Goal: Transaction & Acquisition: Purchase product/service

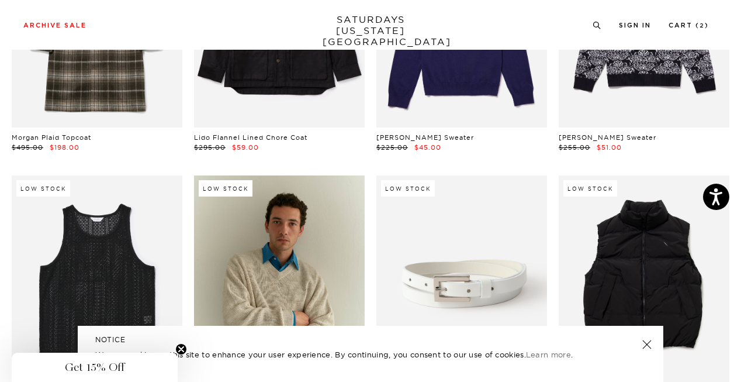
scroll to position [281, 0]
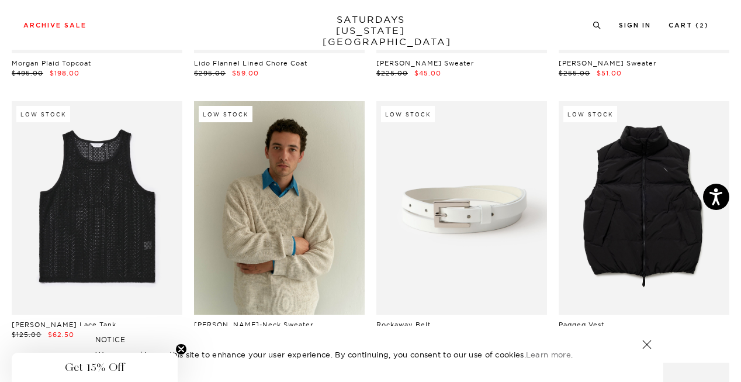
click at [648, 344] on link at bounding box center [647, 344] width 16 height 16
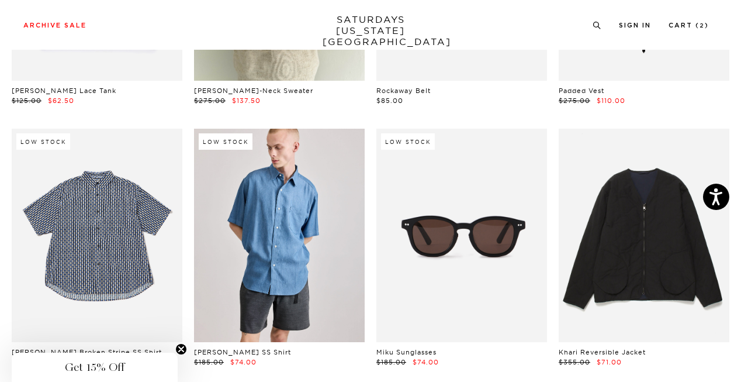
scroll to position [0, 0]
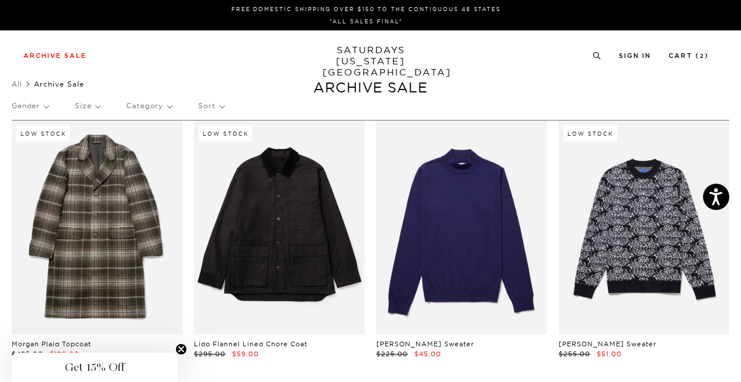
click at [219, 111] on p "Sort" at bounding box center [211, 105] width 26 height 27
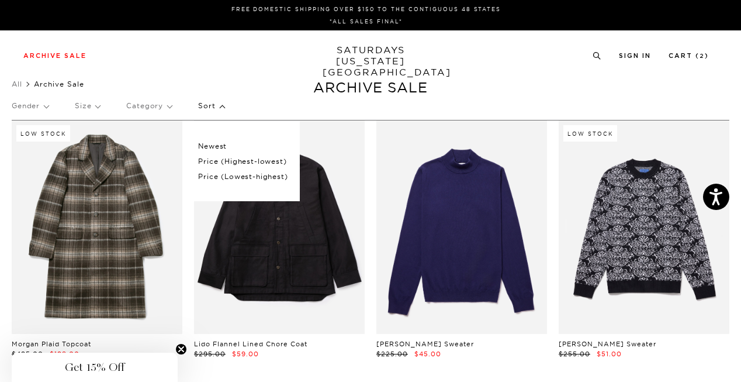
click at [248, 175] on p "Price (Lowest-highest)" at bounding box center [242, 176] width 89 height 15
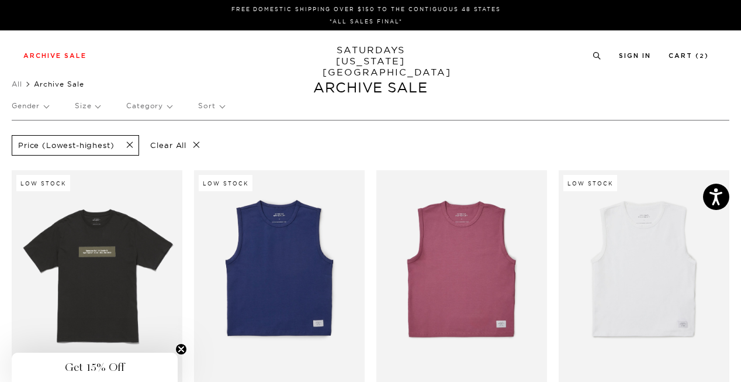
click at [96, 107] on p "Size" at bounding box center [87, 105] width 25 height 27
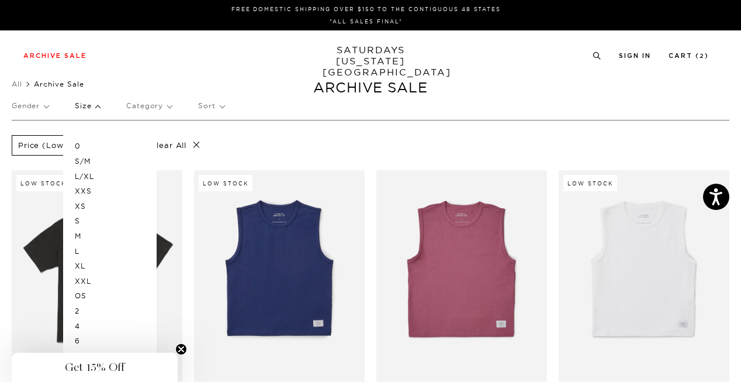
click at [87, 279] on p "XXL" at bounding box center [110, 281] width 70 height 15
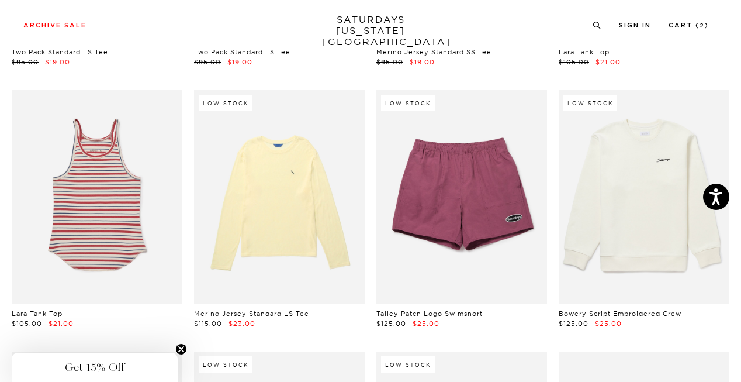
scroll to position [865, 0]
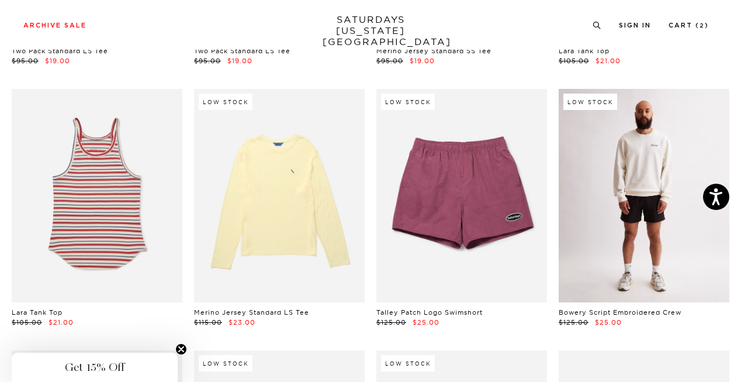
click at [633, 195] on link at bounding box center [644, 195] width 171 height 213
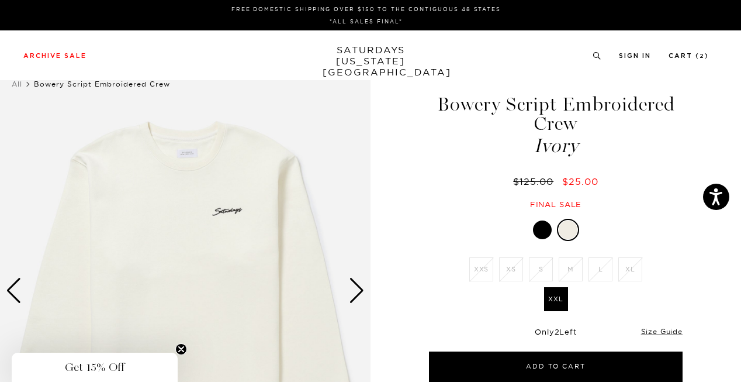
click at [357, 292] on div "Next slide" at bounding box center [357, 291] width 16 height 26
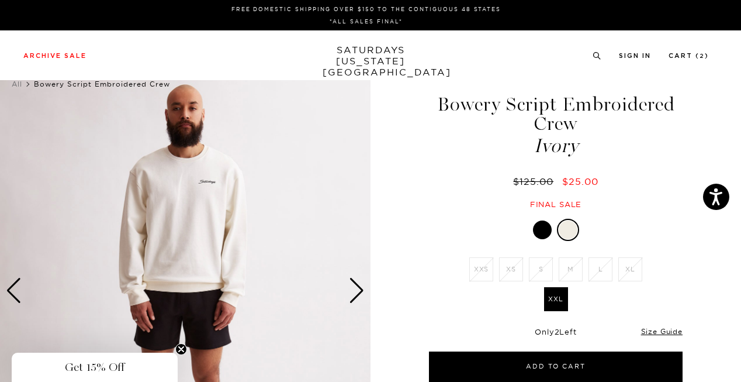
click at [357, 292] on div "Next slide" at bounding box center [357, 291] width 16 height 26
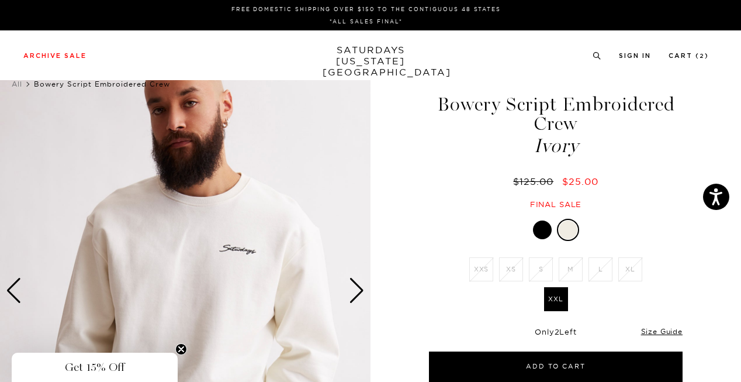
click at [357, 292] on div "Next slide" at bounding box center [357, 291] width 16 height 26
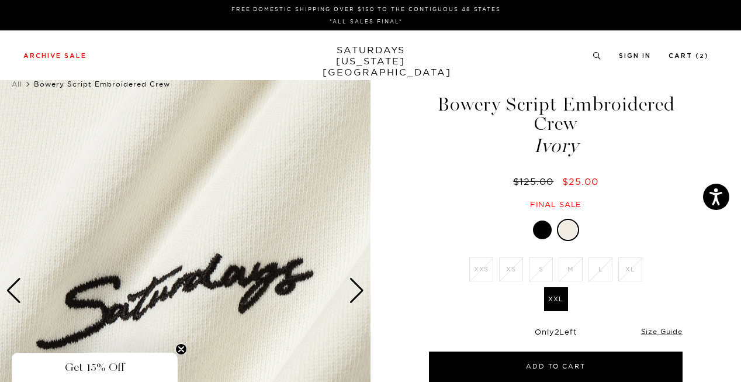
click at [357, 292] on div "Next slide" at bounding box center [357, 291] width 16 height 26
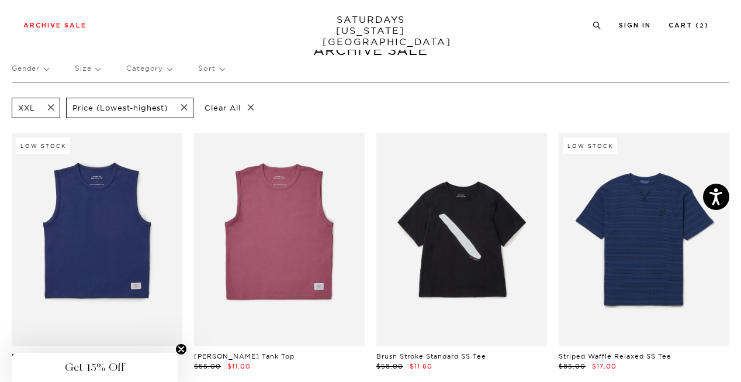
scroll to position [8, 0]
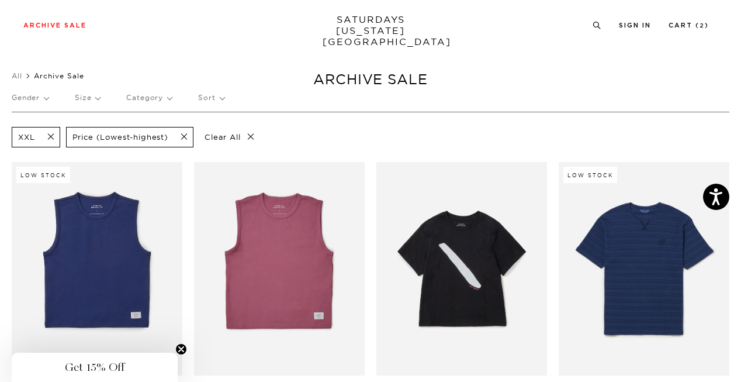
click at [43, 97] on p "Gender" at bounding box center [30, 97] width 37 height 27
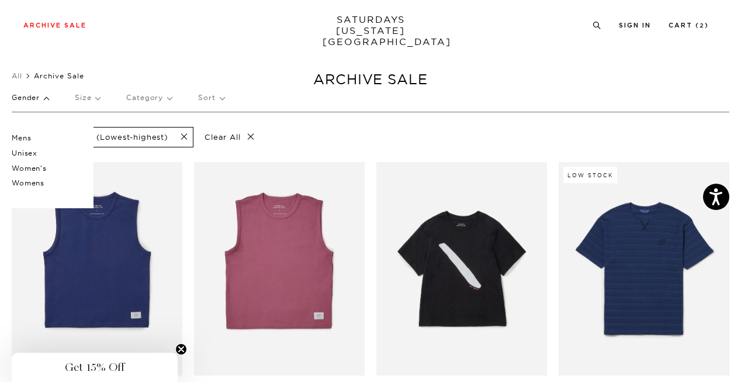
click at [32, 153] on p "Unisex" at bounding box center [47, 153] width 70 height 15
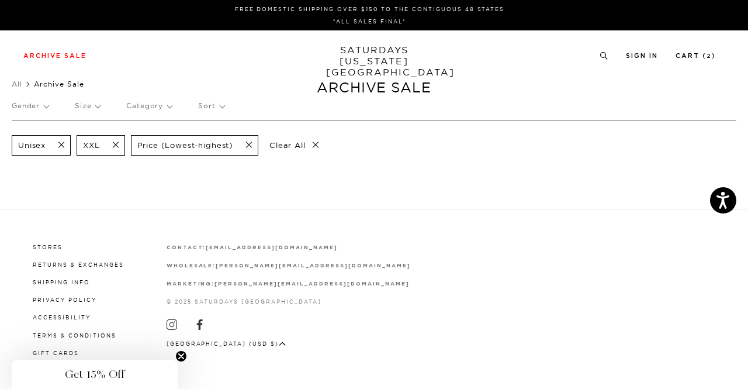
click at [60, 142] on span at bounding box center [58, 145] width 25 height 11
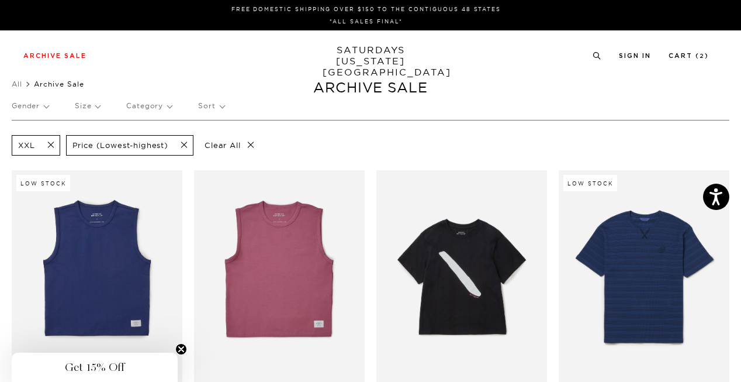
click at [41, 106] on p "Gender" at bounding box center [30, 105] width 37 height 27
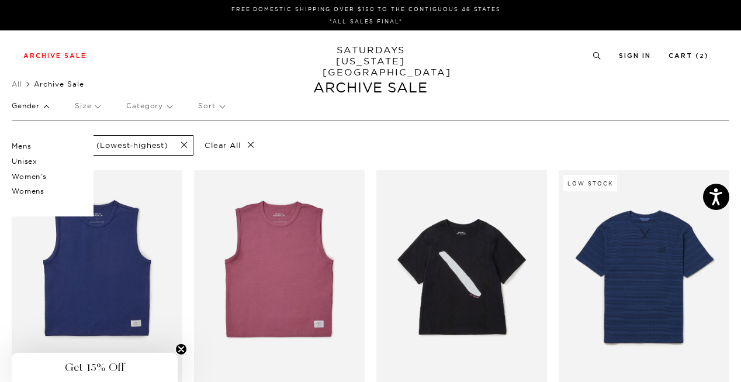
click at [26, 146] on p "Mens" at bounding box center [47, 146] width 70 height 15
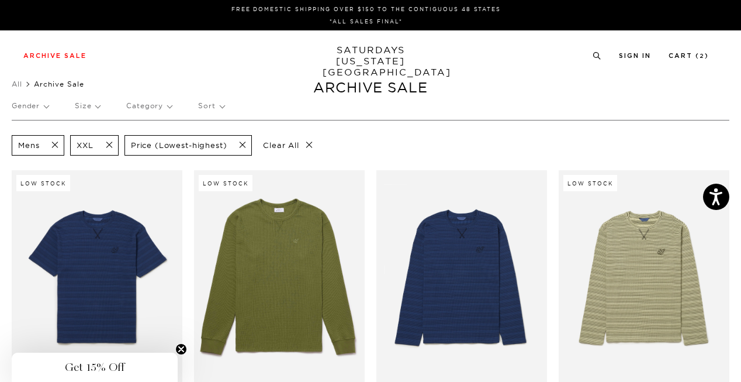
click at [369, 56] on link "SATURDAYS NEW YORK CITY" at bounding box center [371, 60] width 96 height 33
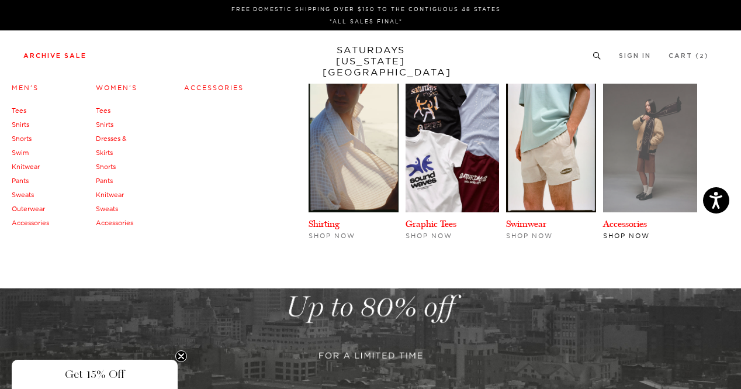
click at [637, 181] on img at bounding box center [650, 148] width 94 height 129
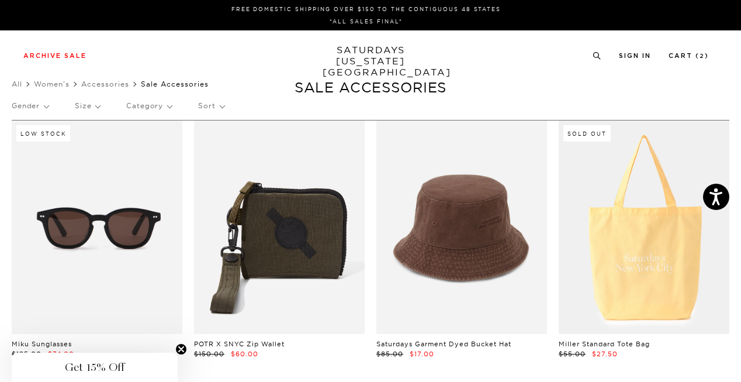
click at [366, 56] on link "SATURDAYS [US_STATE][GEOGRAPHIC_DATA]" at bounding box center [371, 60] width 96 height 33
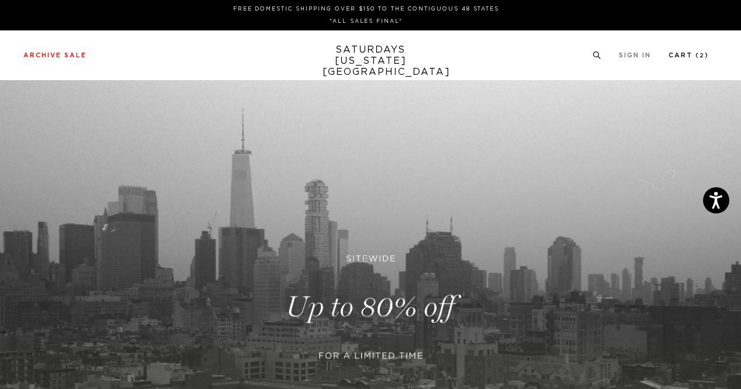
click at [690, 54] on link "Cart ( 2 )" at bounding box center [689, 55] width 40 height 6
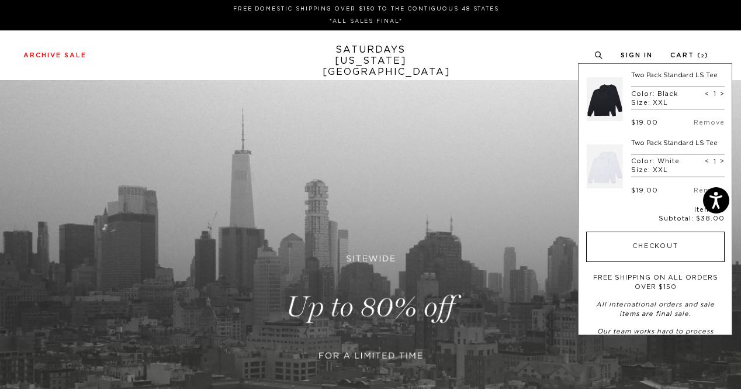
click at [657, 242] on button "Checkout" at bounding box center [655, 246] width 139 height 30
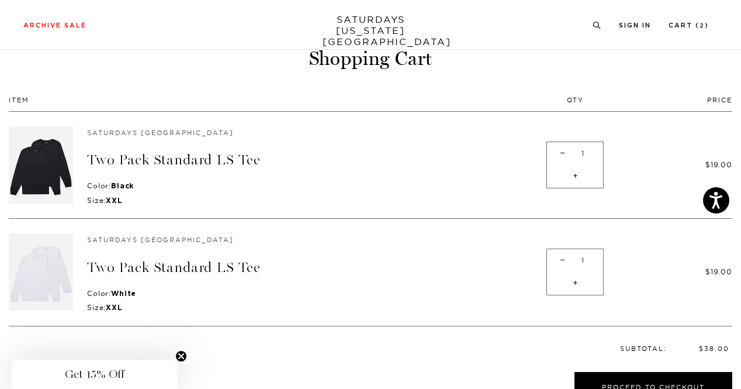
scroll to position [50, 0]
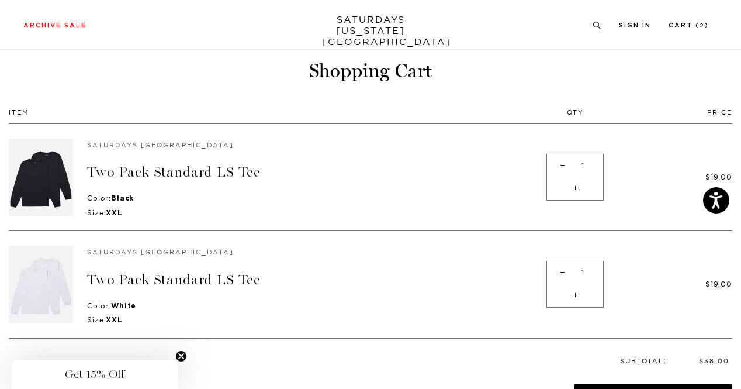
click at [561, 164] on span "-" at bounding box center [563, 165] width 16 height 23
type input "0"
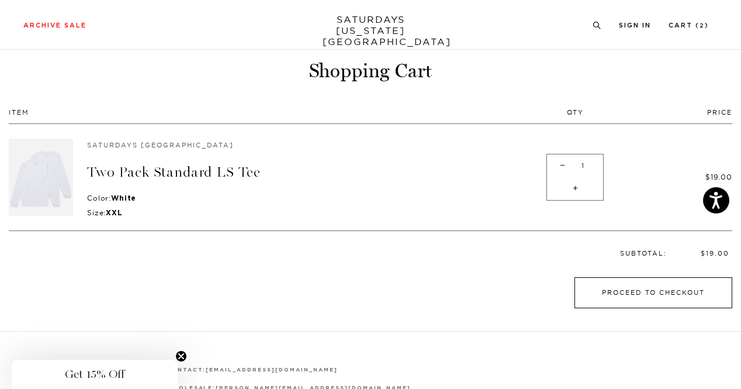
click at [649, 290] on button "Proceed to Checkout" at bounding box center [654, 292] width 158 height 31
